Goal: Task Accomplishment & Management: Complete application form

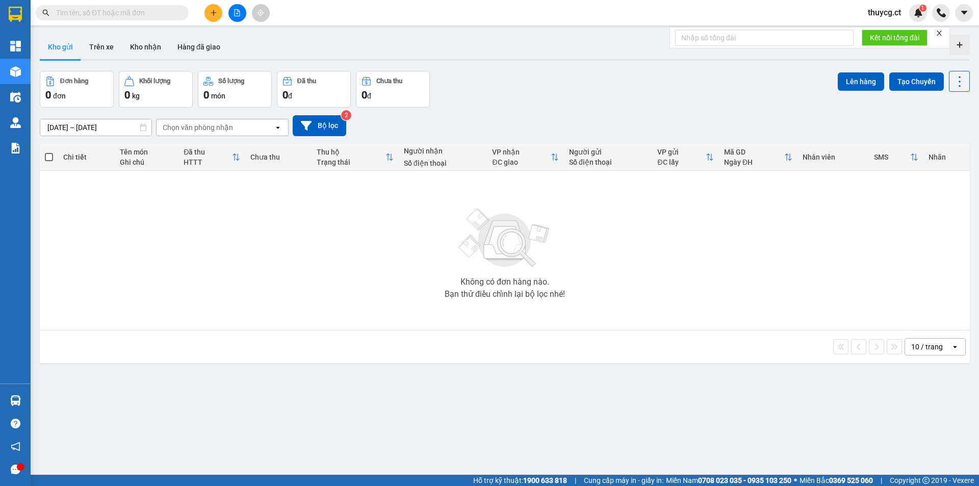
click at [105, 17] on input "text" at bounding box center [116, 12] width 120 height 11
click at [71, 10] on input "text" at bounding box center [116, 12] width 120 height 11
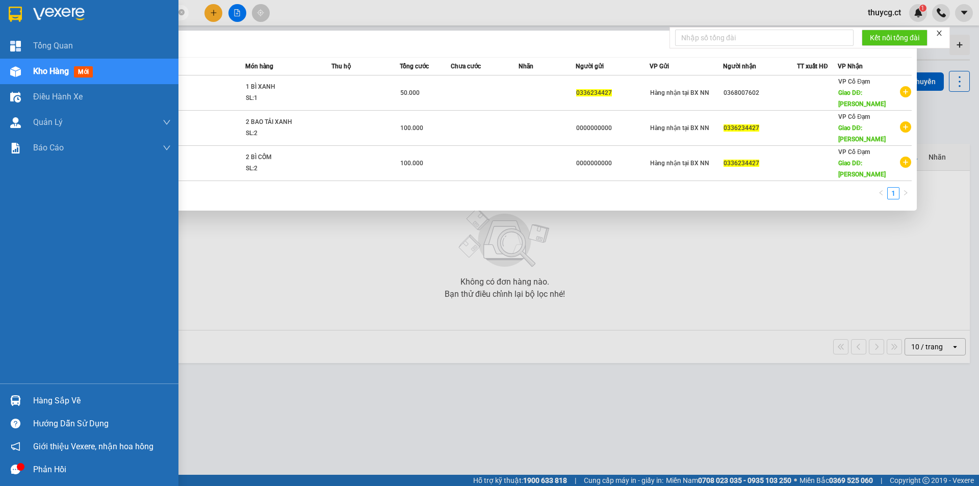
drag, startPoint x: 106, startPoint y: 13, endPoint x: 27, endPoint y: 13, distance: 79.1
click at [27, 13] on section "Kết quả tìm kiếm ( 3 ) Bộ lọc Mã ĐH Trạng thái Món hàng Thu hộ Tổng cước Chưa c…" at bounding box center [489, 243] width 979 height 486
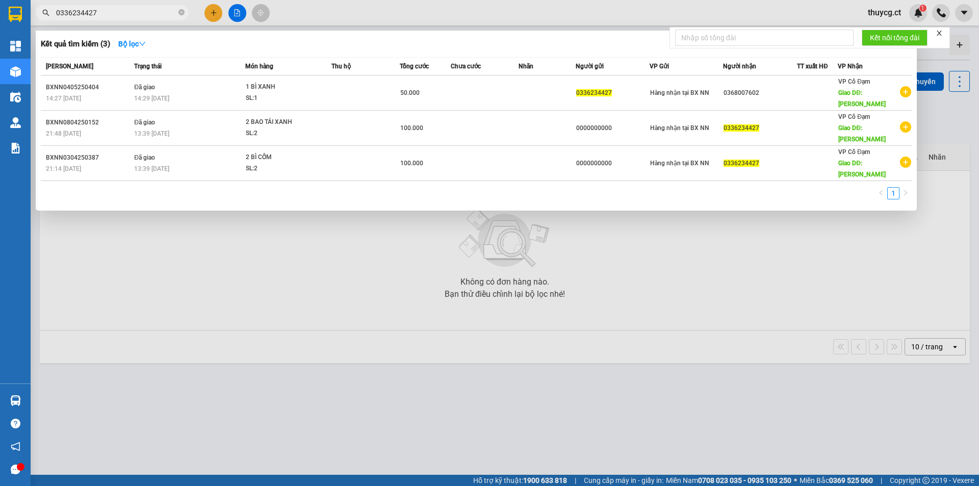
type input "0336234427"
click at [943, 32] on icon "close" at bounding box center [939, 33] width 7 height 7
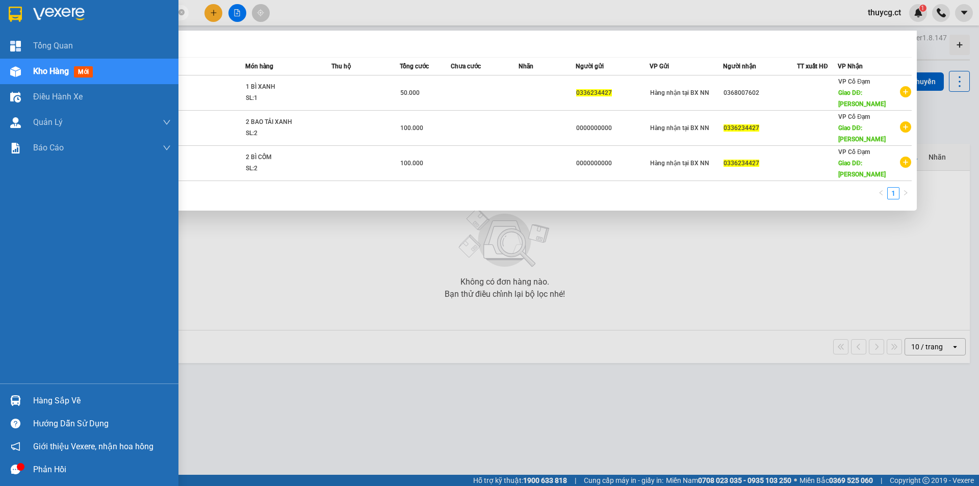
click at [46, 69] on span "Kho hàng" at bounding box center [51, 71] width 36 height 10
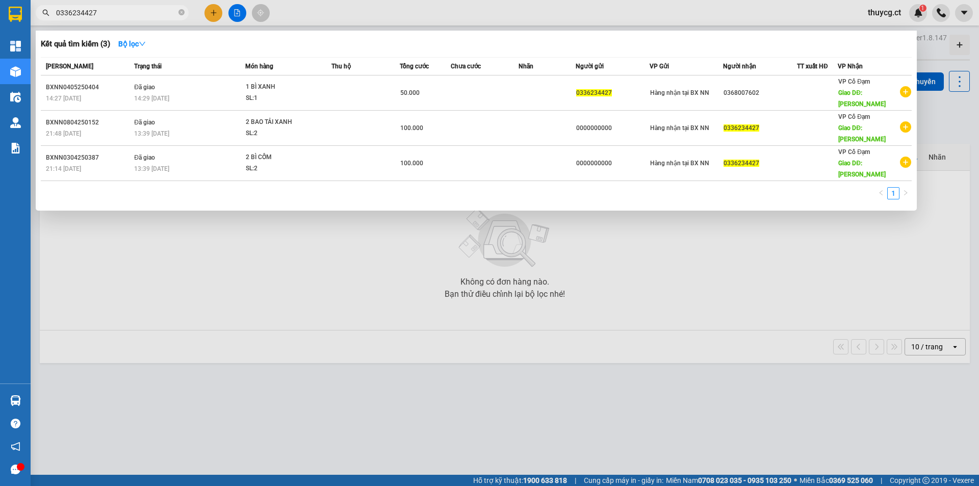
click at [211, 8] on div at bounding box center [489, 243] width 979 height 486
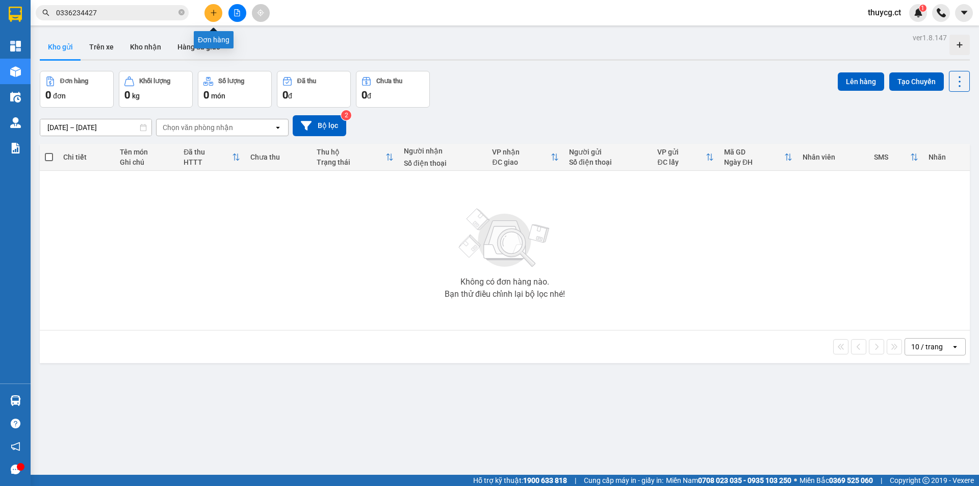
click at [211, 12] on icon "plus" at bounding box center [213, 12] width 7 height 7
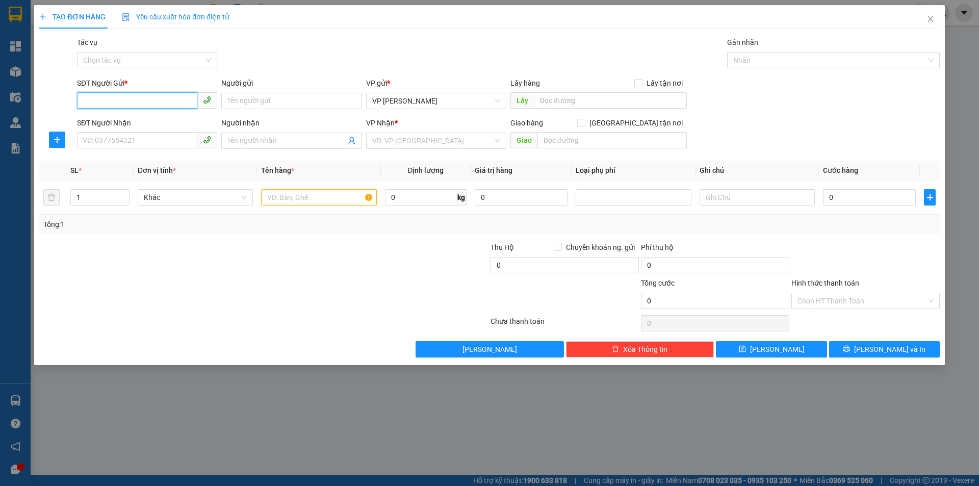
click at [114, 98] on input "SĐT Người Gửi *" at bounding box center [137, 100] width 120 height 16
type input "0000000000"
click at [100, 140] on input "SĐT Người Nhận" at bounding box center [137, 140] width 120 height 16
paste input "0336234427"
type input "0336234427"
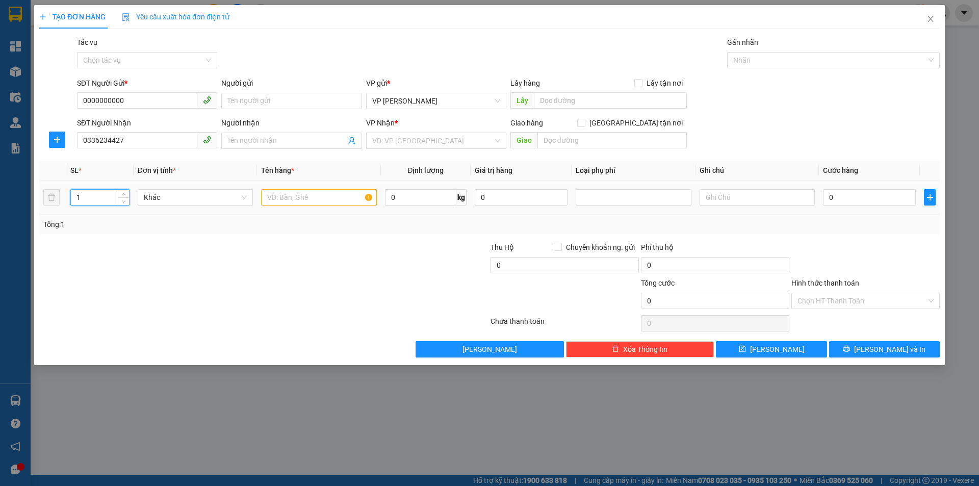
click at [87, 199] on input "1" at bounding box center [100, 197] width 58 height 15
type input "2"
click at [306, 201] on input "text" at bounding box center [318, 197] width 115 height 16
type input "2 bì xanh"
click at [832, 297] on input "Hình thức thanh toán" at bounding box center [862, 300] width 129 height 15
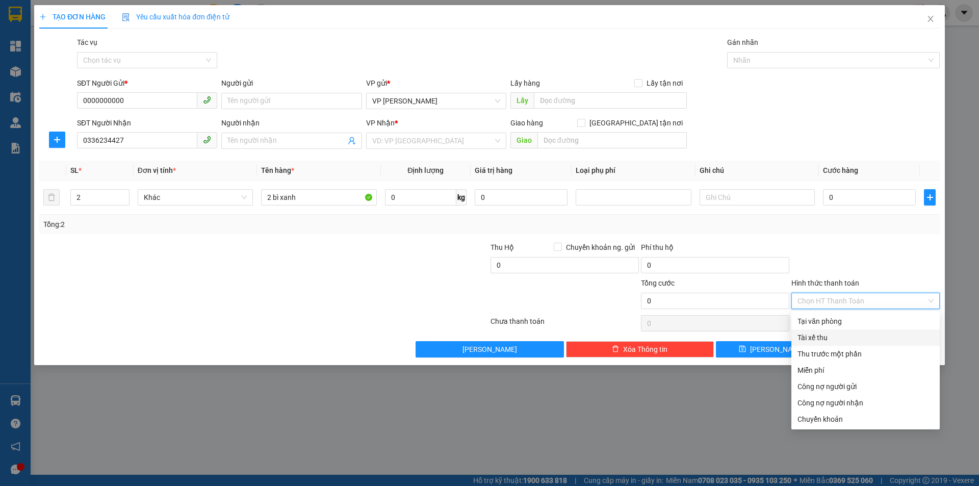
click at [815, 338] on div "Tài xế thu" at bounding box center [866, 337] width 136 height 11
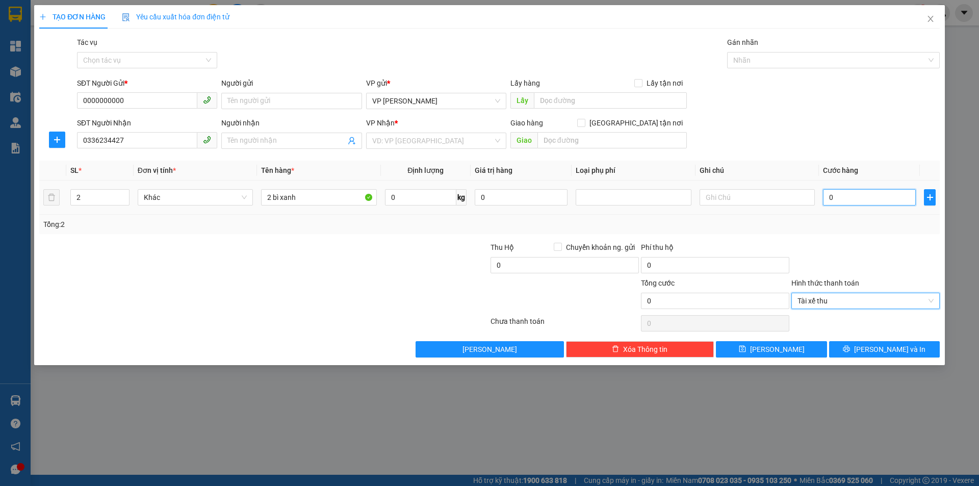
click at [848, 198] on input "0" at bounding box center [869, 197] width 93 height 16
type input "1"
type input "10"
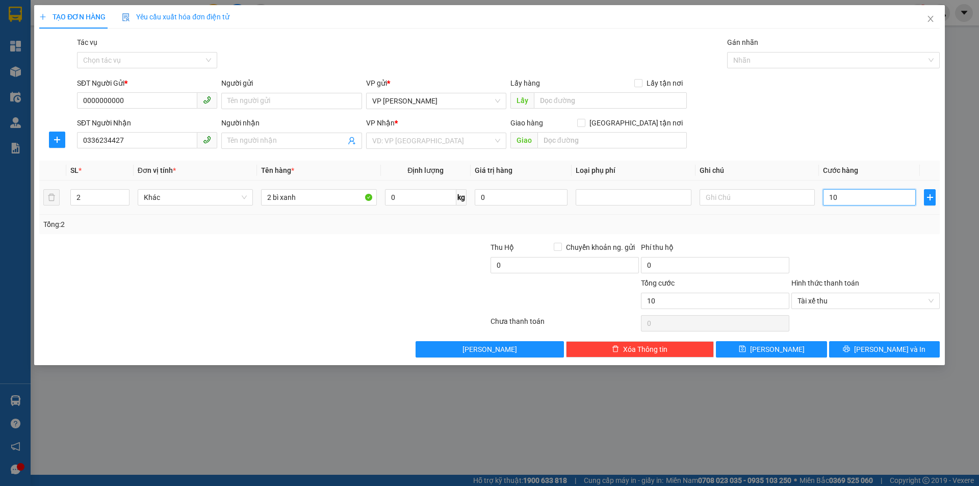
type input "100"
type input "1.000"
type input "10.000"
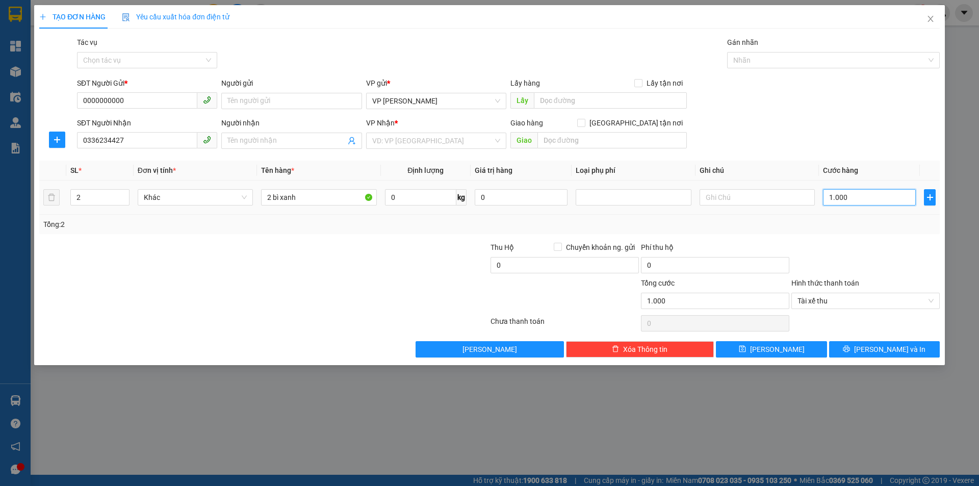
type input "10.000"
type input "100.000"
click at [325, 196] on input "2 bì xanh" at bounding box center [318, 197] width 115 height 16
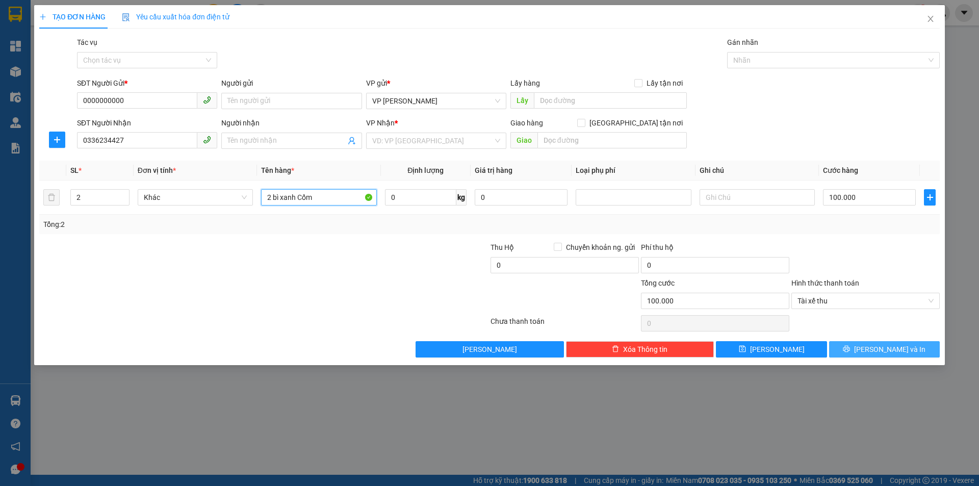
type input "2 bì xanh Cốm"
click at [887, 346] on span "[PERSON_NAME] và In" at bounding box center [889, 349] width 71 height 11
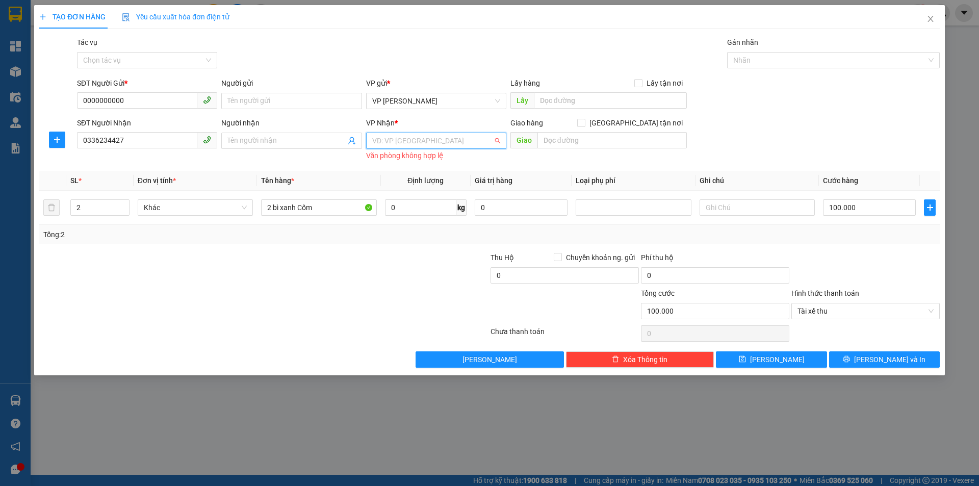
click at [403, 140] on input "search" at bounding box center [432, 140] width 121 height 15
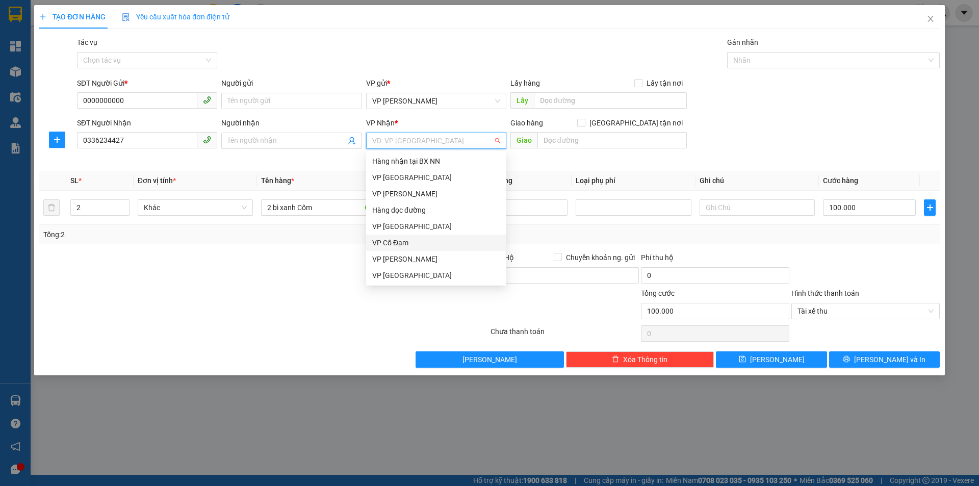
click at [407, 244] on div "VP Cổ Đạm" at bounding box center [436, 242] width 128 height 11
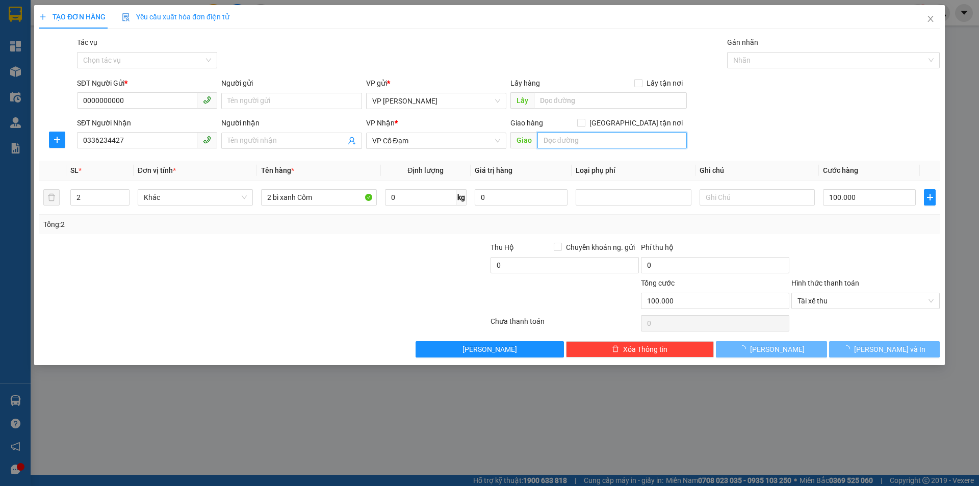
click at [604, 141] on input "text" at bounding box center [612, 140] width 149 height 16
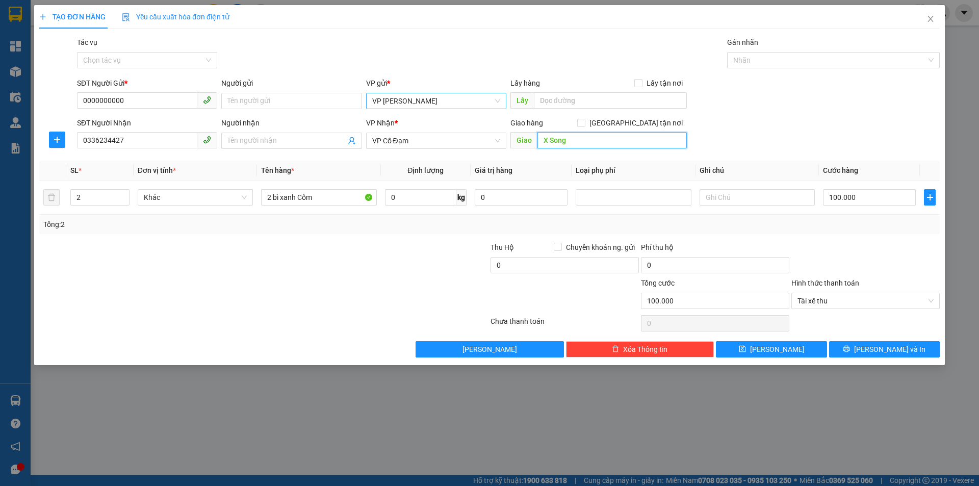
click at [428, 105] on span "VP [PERSON_NAME]" at bounding box center [436, 100] width 128 height 15
type input "X Song"
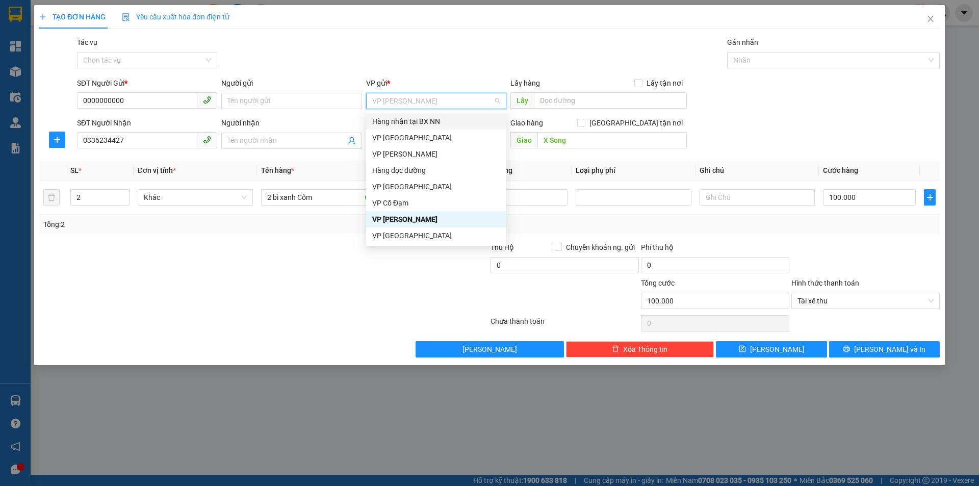
click at [411, 120] on div "Hàng nhận tại BX NN" at bounding box center [436, 121] width 128 height 11
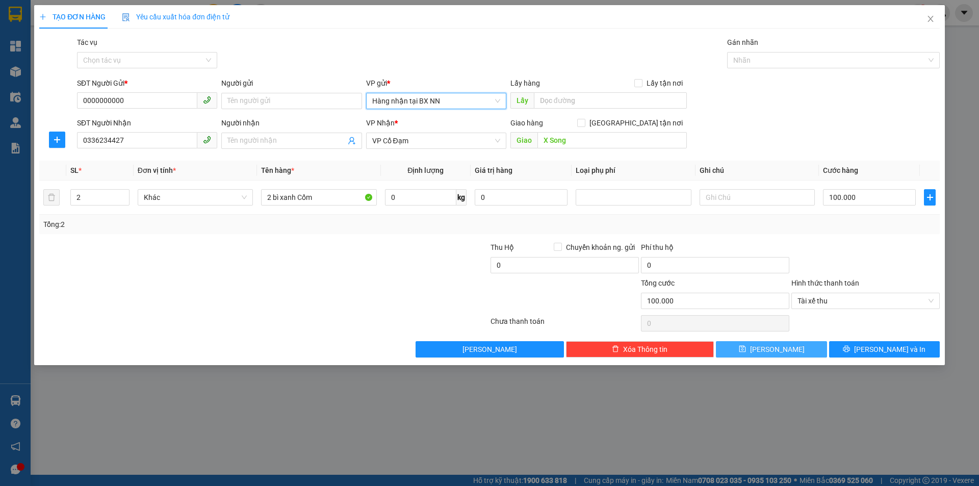
click at [788, 352] on button "[PERSON_NAME]" at bounding box center [771, 349] width 111 height 16
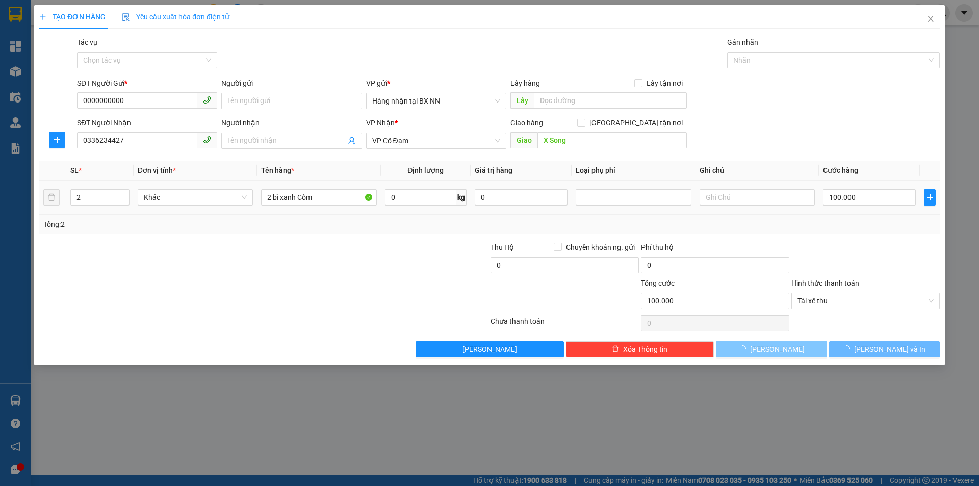
type input "1"
type input "0"
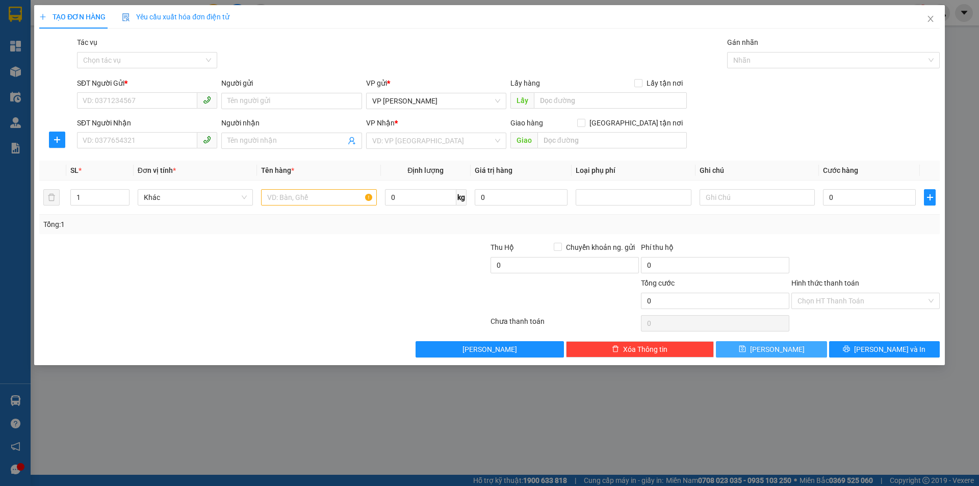
click at [769, 348] on button "[PERSON_NAME]" at bounding box center [771, 349] width 111 height 16
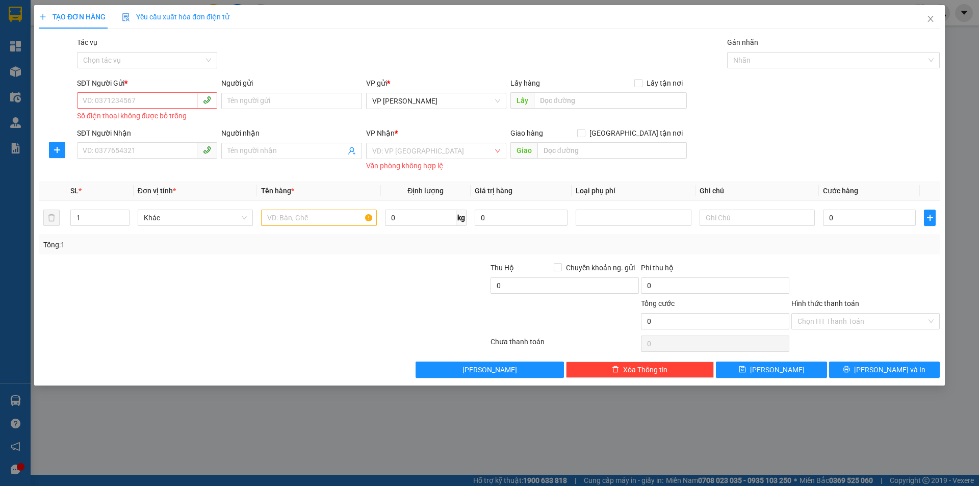
click at [15, 70] on div "TẠO ĐƠN HÀNG Yêu cầu xuất hóa đơn điện tử Transit Pickup Surcharge Ids Transit …" at bounding box center [489, 243] width 979 height 486
click at [929, 23] on icon "close" at bounding box center [931, 19] width 8 height 8
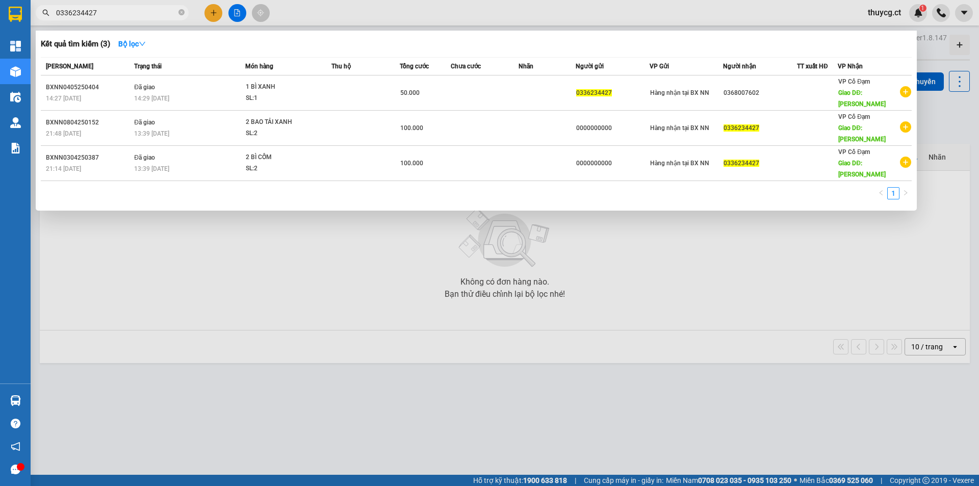
click at [128, 16] on input "0336234427" at bounding box center [116, 12] width 120 height 11
click at [181, 11] on icon "close-circle" at bounding box center [182, 12] width 6 height 6
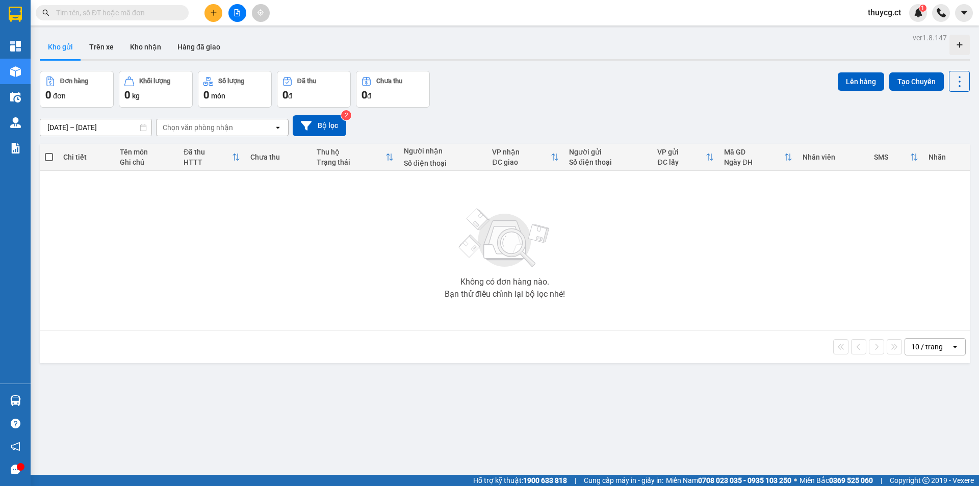
click at [107, 13] on input "text" at bounding box center [116, 12] width 120 height 11
paste input "0336234427"
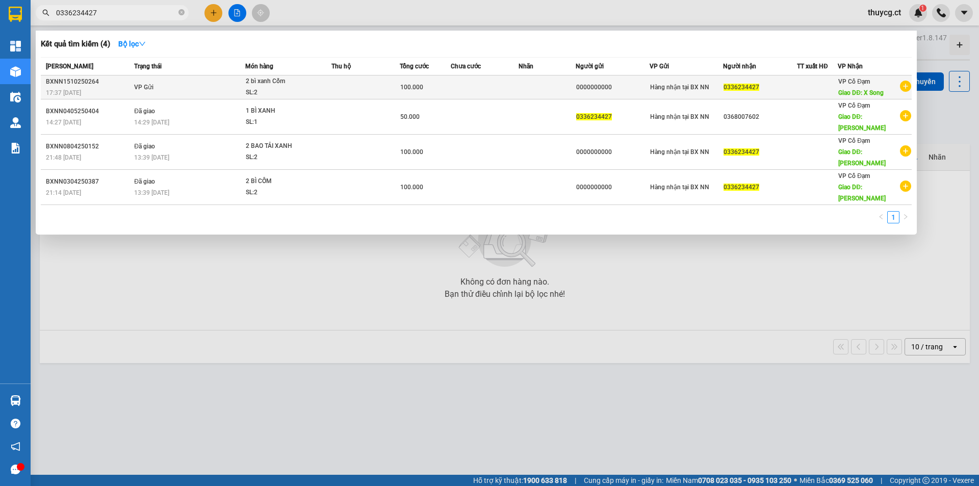
type input "0336234427"
click at [368, 88] on td at bounding box center [366, 87] width 68 height 24
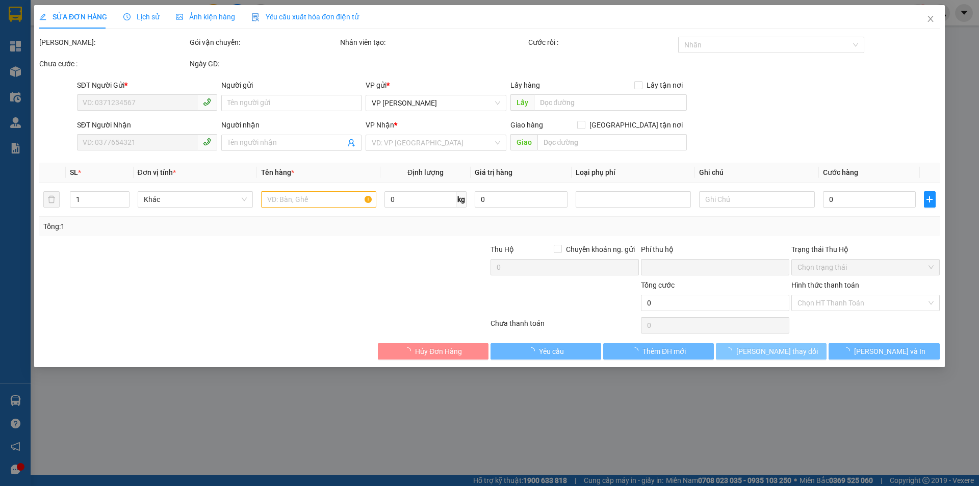
type input "0000000000"
type input "0336234427"
type input "X Song"
type input "0"
type input "100.000"
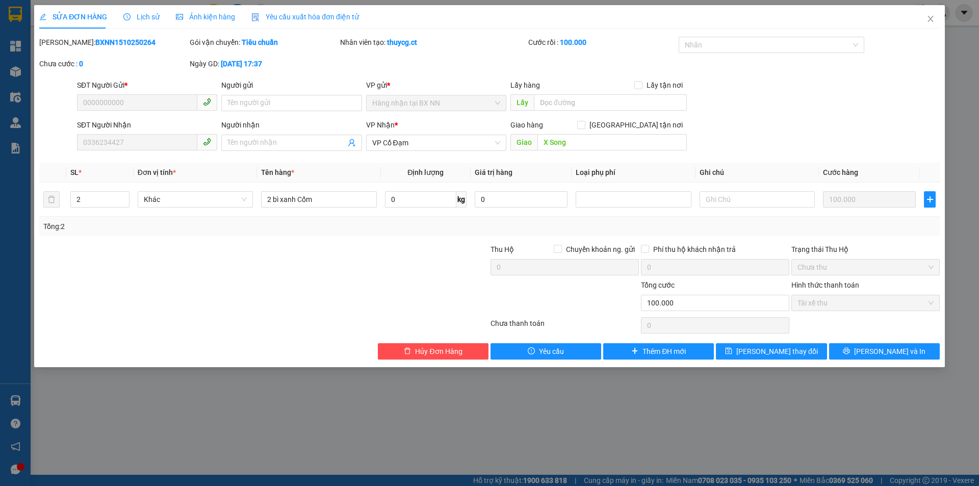
click at [16, 70] on div "SỬA ĐƠN HÀNG Lịch sử Ảnh kiện hàng Yêu cầu xuất hóa đơn điện tử Total Paid Fee …" at bounding box center [489, 243] width 979 height 486
click at [933, 18] on icon "close" at bounding box center [931, 19] width 8 height 8
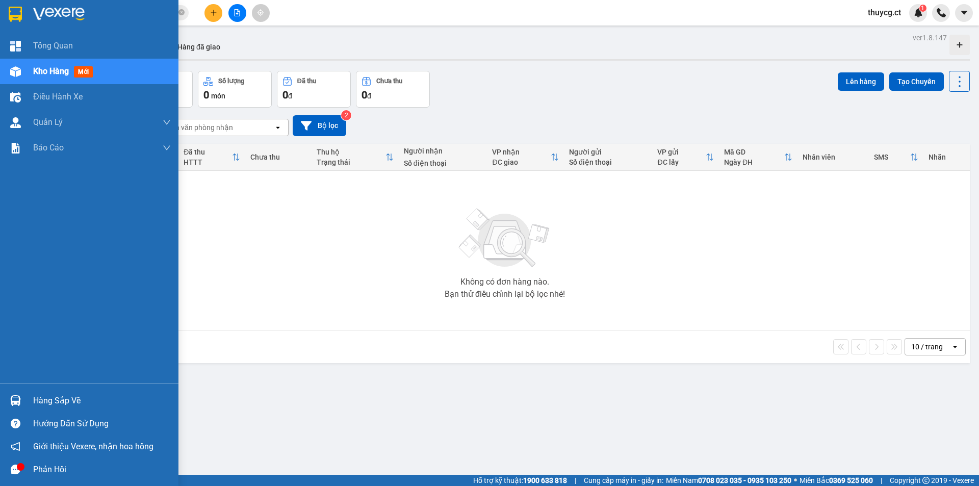
click at [51, 73] on span "Kho hàng" at bounding box center [51, 71] width 36 height 10
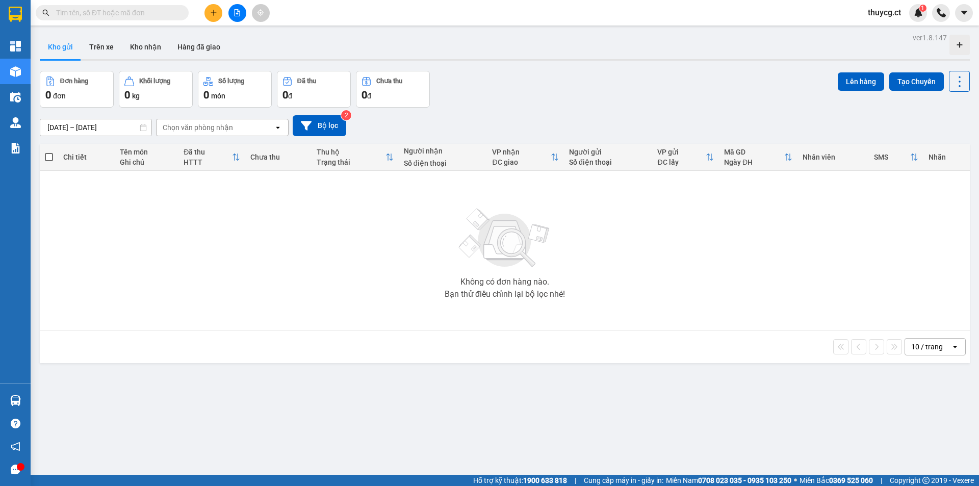
click at [52, 69] on div "ver 1.8.147 Kho gửi Trên xe Kho nhận Hàng đã giao Đơn hàng 0 đơn Khối lượng 0 k…" at bounding box center [505, 274] width 939 height 486
click at [154, 11] on input "text" at bounding box center [116, 12] width 120 height 11
paste input "0336234427"
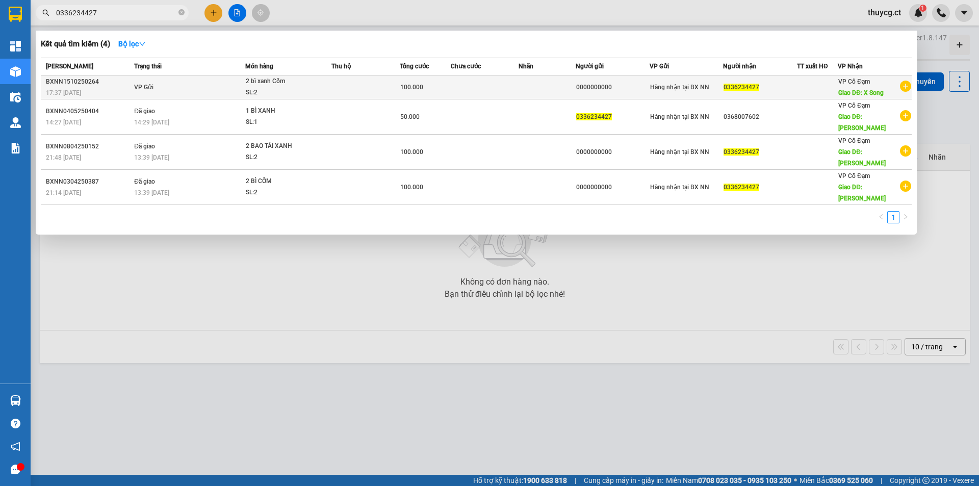
type input "0336234427"
click at [455, 96] on td at bounding box center [485, 87] width 68 height 24
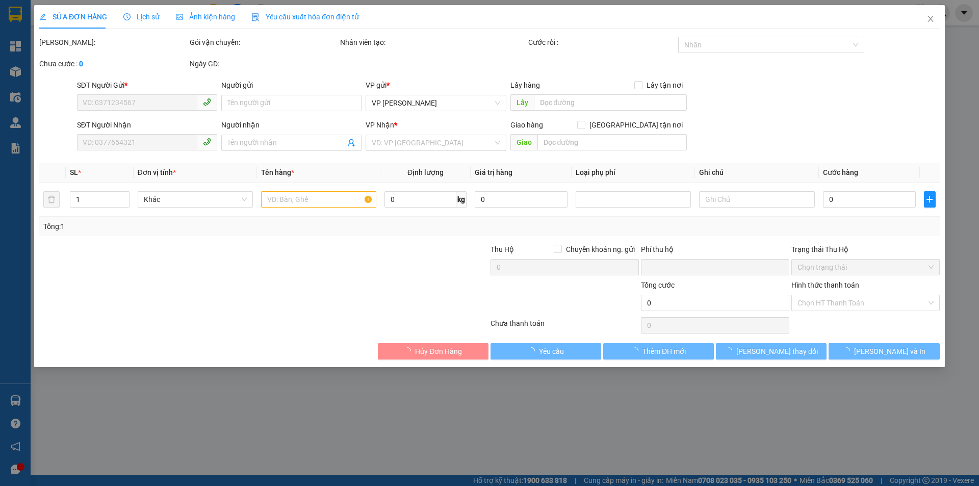
type input "0000000000"
type input "0336234427"
type input "X Song"
type input "0"
type input "100.000"
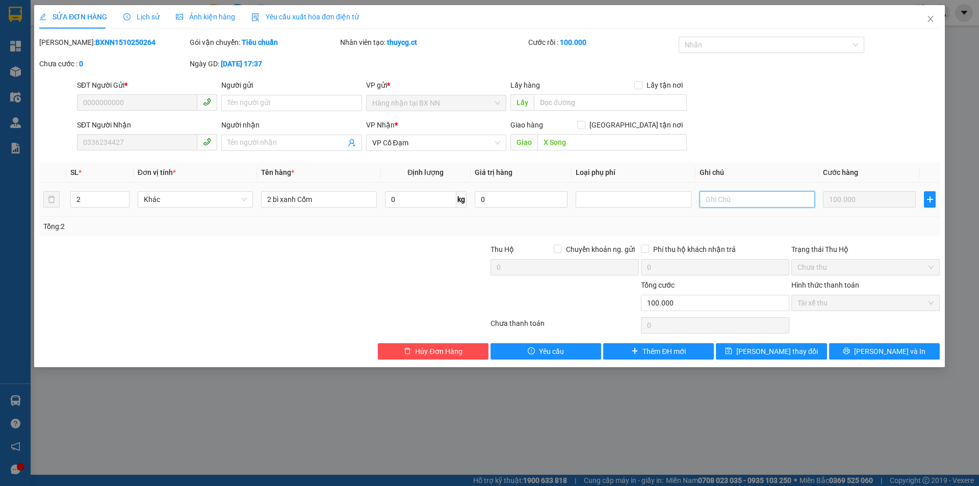
click at [737, 204] on input "text" at bounding box center [757, 199] width 115 height 16
type input "VP X Song đã trả"
click at [764, 350] on span "[PERSON_NAME] thay đổi" at bounding box center [778, 351] width 82 height 11
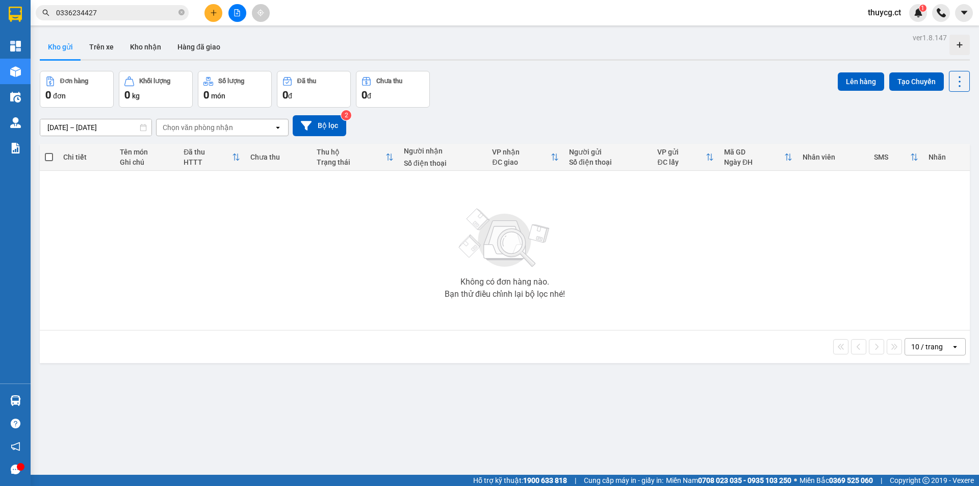
click at [332, 43] on div "Kho gửi Trên xe Kho nhận Hàng đã giao" at bounding box center [505, 48] width 930 height 27
